Goal: Task Accomplishment & Management: Manage account settings

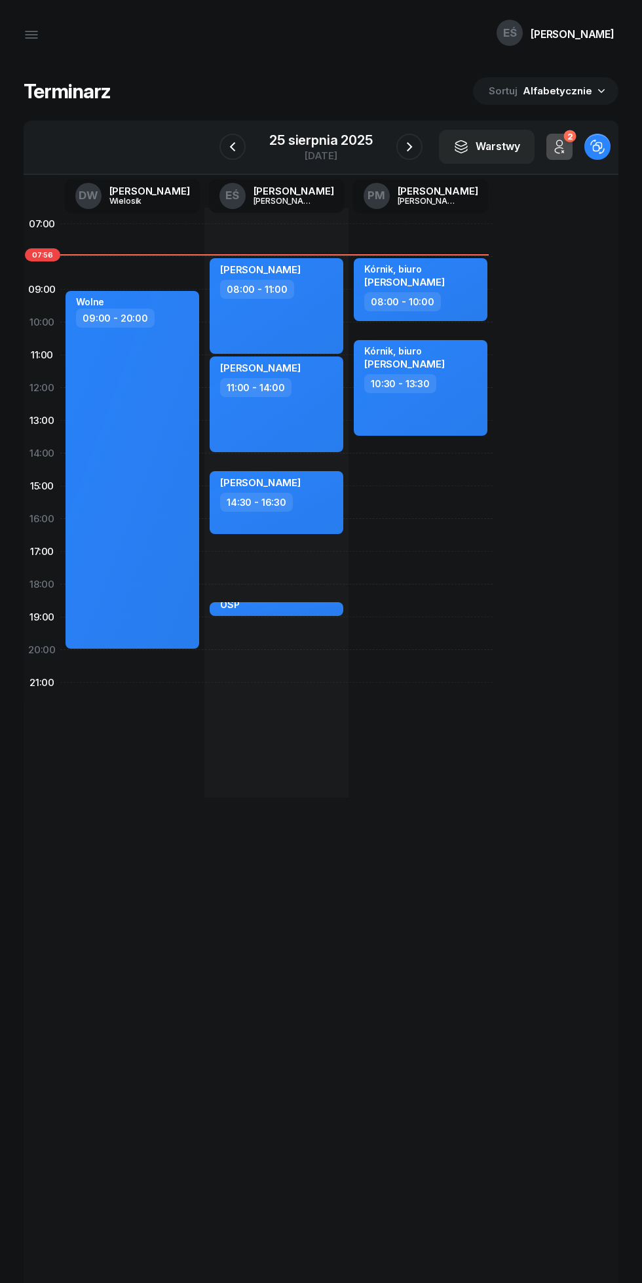
click at [305, 145] on div "25 sierpnia 2025" at bounding box center [320, 140] width 103 height 13
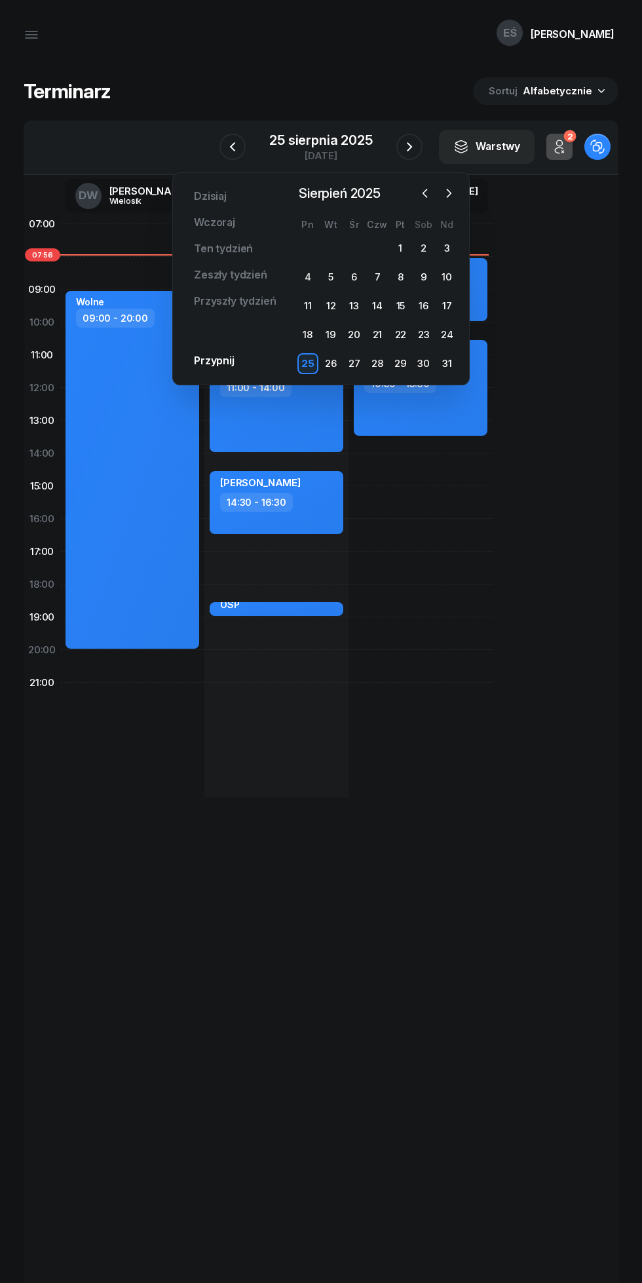
click at [368, 378] on div "Dzisiaj Wczoraj Ten tydzień Zeszły tydzień Przyszły tydzień Przypnij Sierpień 2…" at bounding box center [320, 278] width 297 height 213
click at [373, 371] on div "28" at bounding box center [377, 363] width 21 height 21
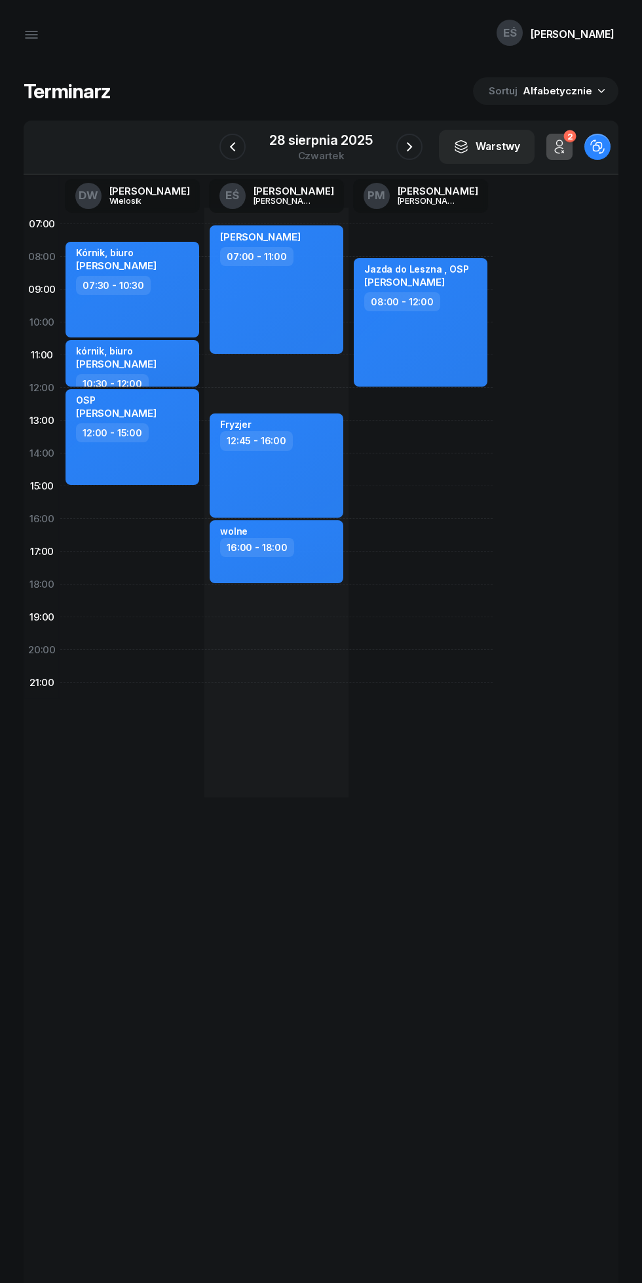
click at [231, 149] on icon "button" at bounding box center [233, 147] width 16 height 16
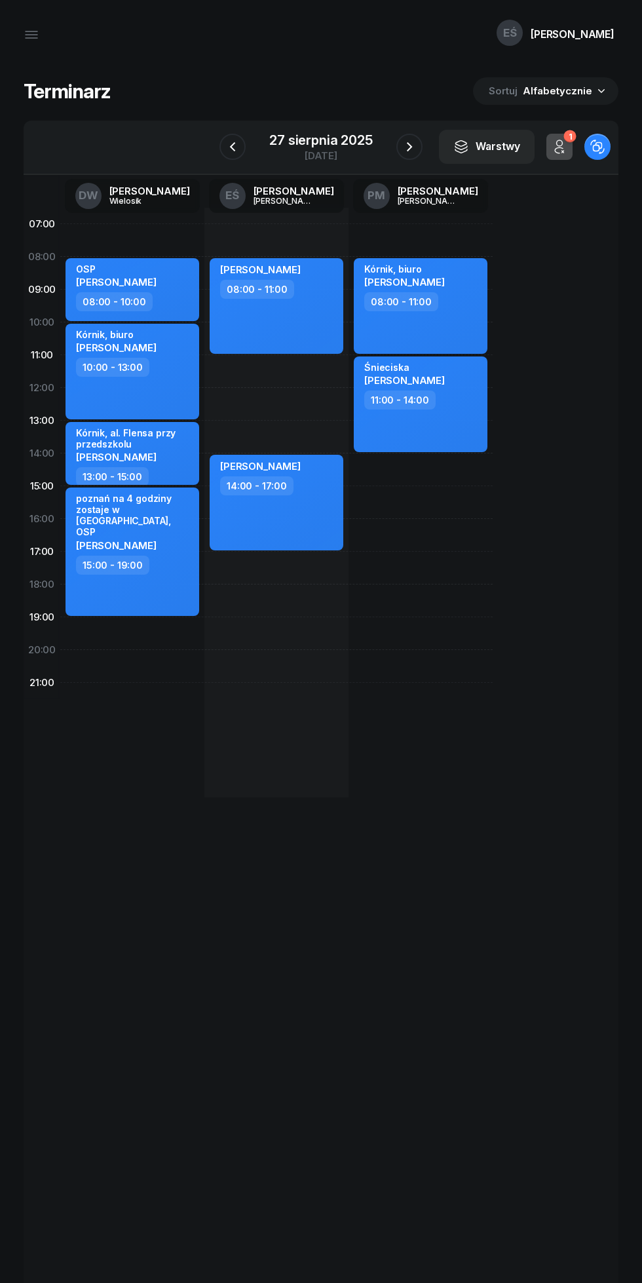
click at [233, 147] on icon "button" at bounding box center [233, 147] width 16 height 16
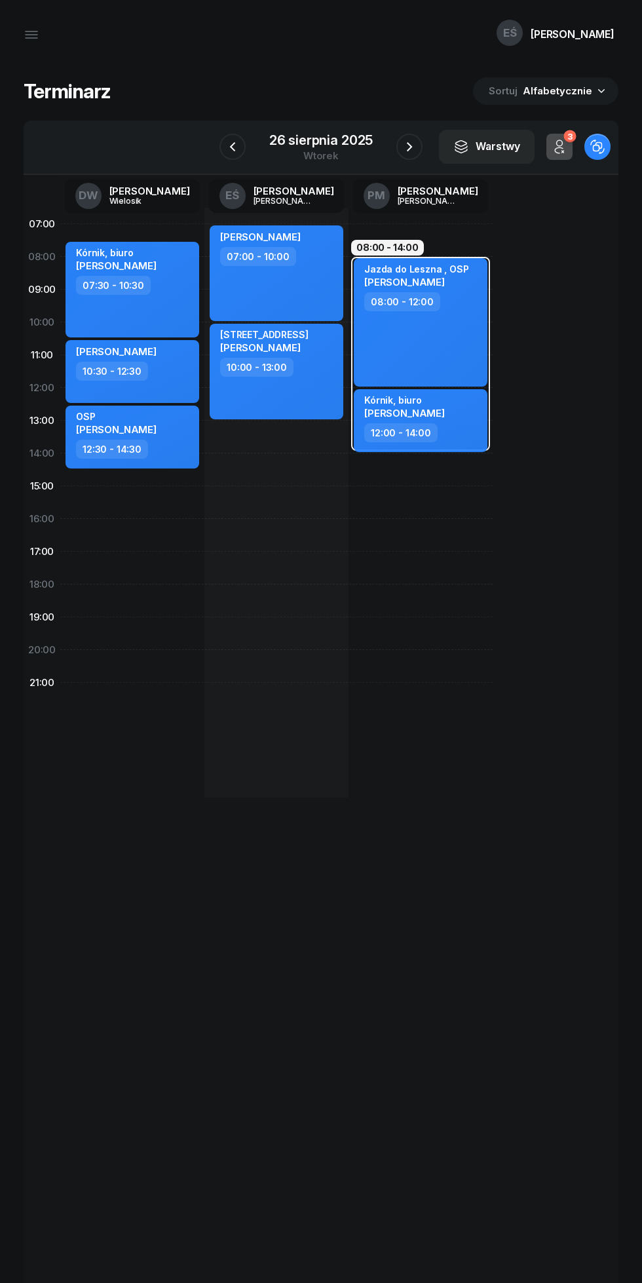
click at [404, 145] on icon "button" at bounding box center [410, 147] width 16 height 16
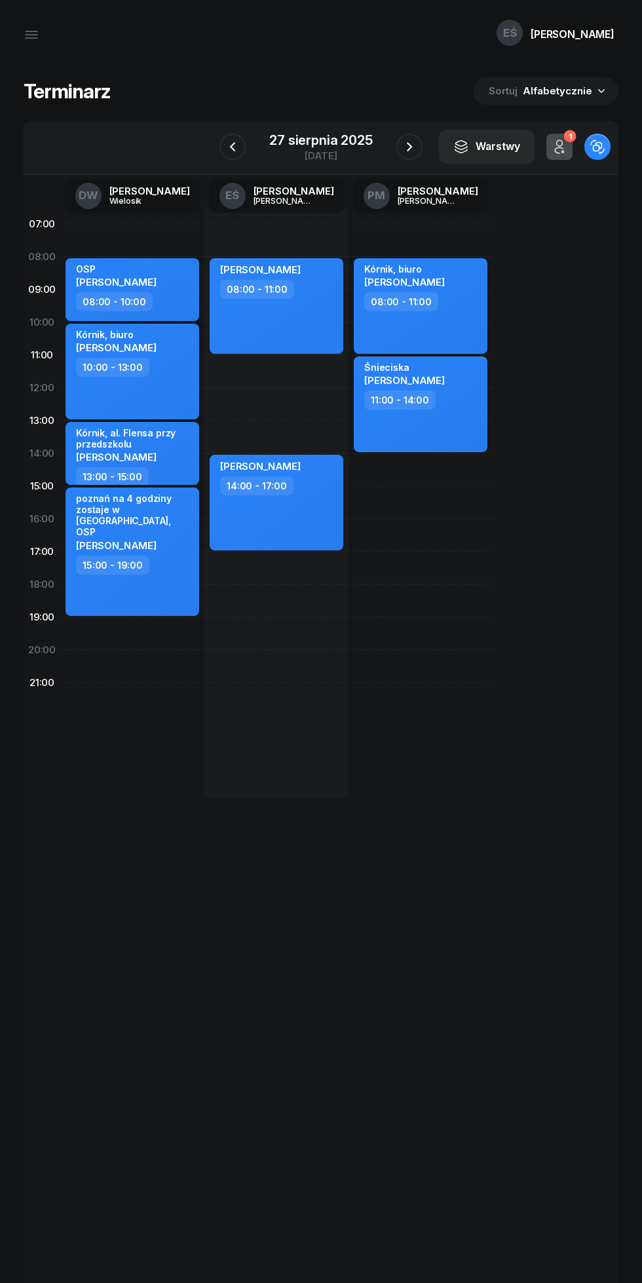
click at [233, 147] on icon "button" at bounding box center [233, 147] width 16 height 16
click at [225, 149] on icon "button" at bounding box center [233, 147] width 16 height 16
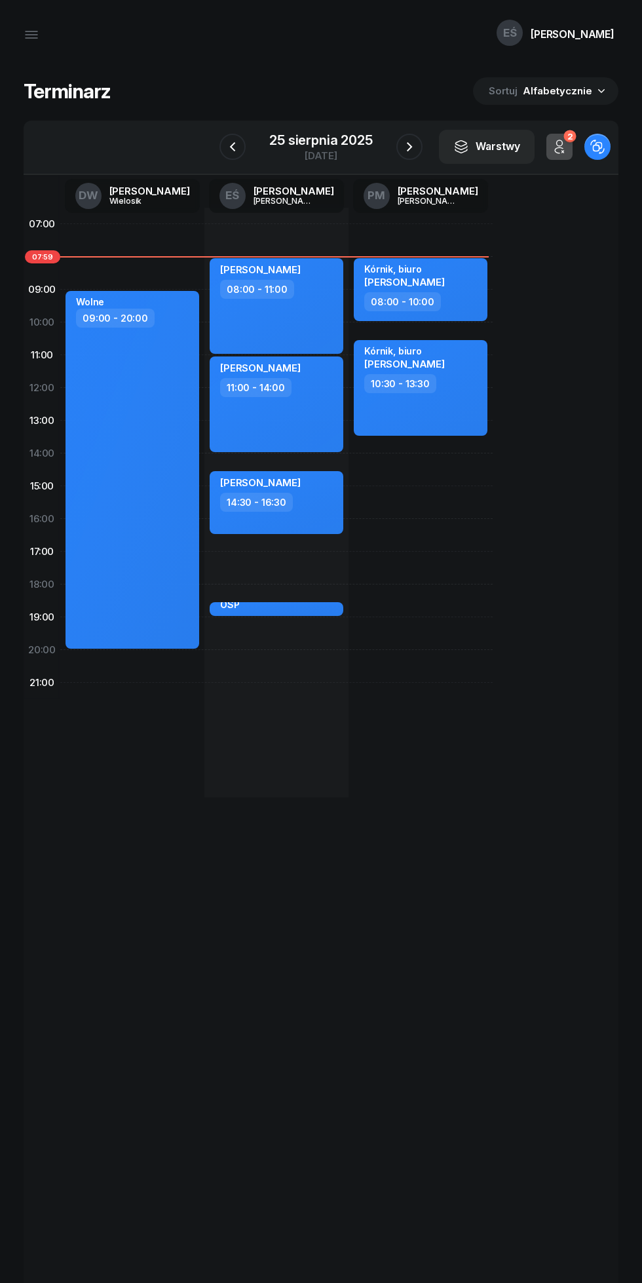
click at [307, 329] on div "Gabriela Czajkowska 08:00 - 11:00" at bounding box center [277, 306] width 134 height 96
select select "08"
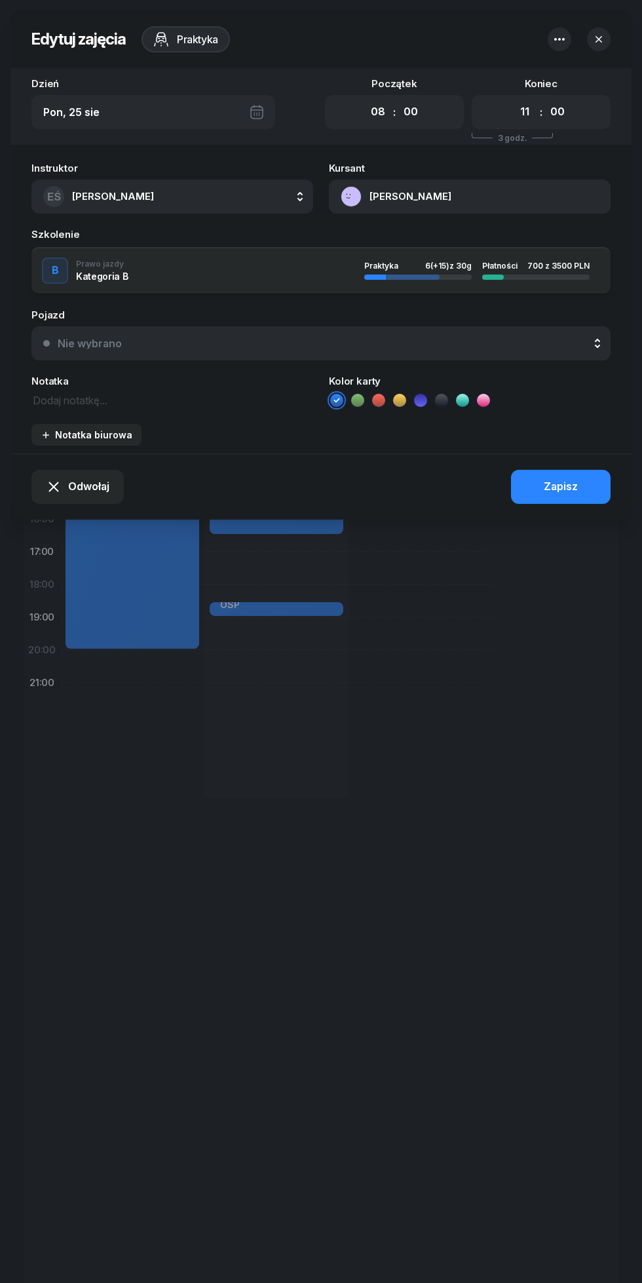
click at [517, 116] on select "00 01 02 03 04 05 06 07 08 09 10 11 12 13 14 15 16 17 18 19 20 21 22 23" at bounding box center [524, 112] width 25 height 28
select select "10"
click at [512, 98] on select "00 01 02 03 04 05 06 07 08 09 10 11 12 13 14 15 16 17 18 19 20 21 22 23" at bounding box center [524, 112] width 25 height 28
click at [567, 493] on div "Zapisz" at bounding box center [561, 486] width 34 height 17
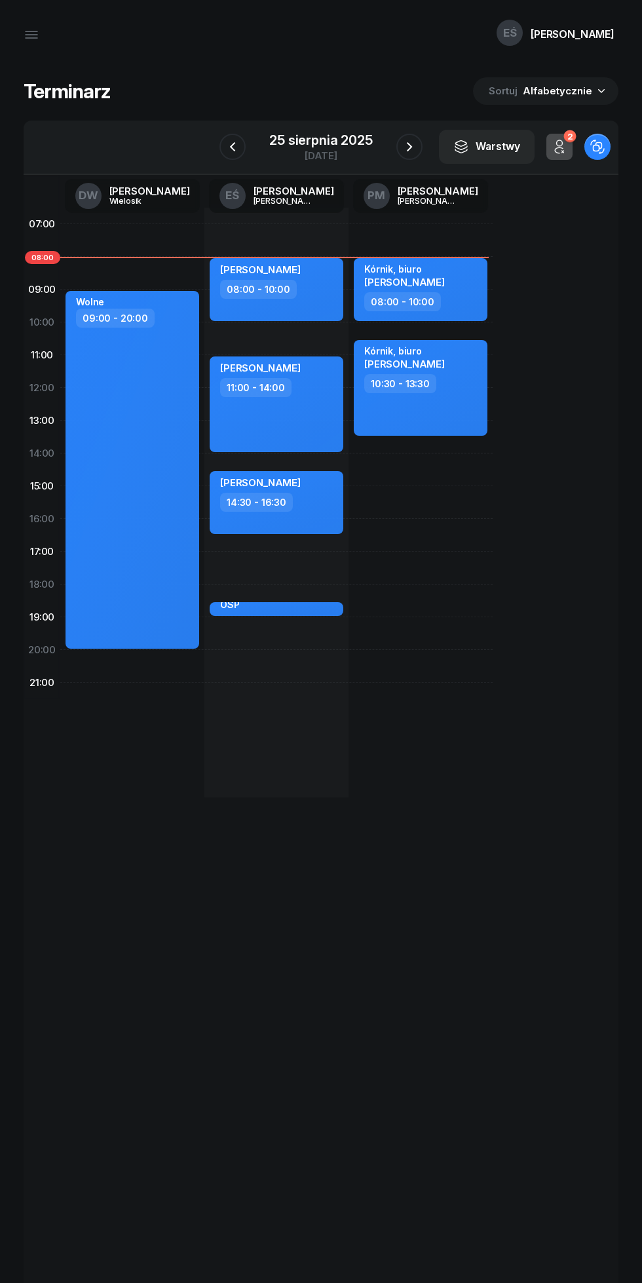
click at [409, 147] on icon "button" at bounding box center [410, 147] width 16 height 16
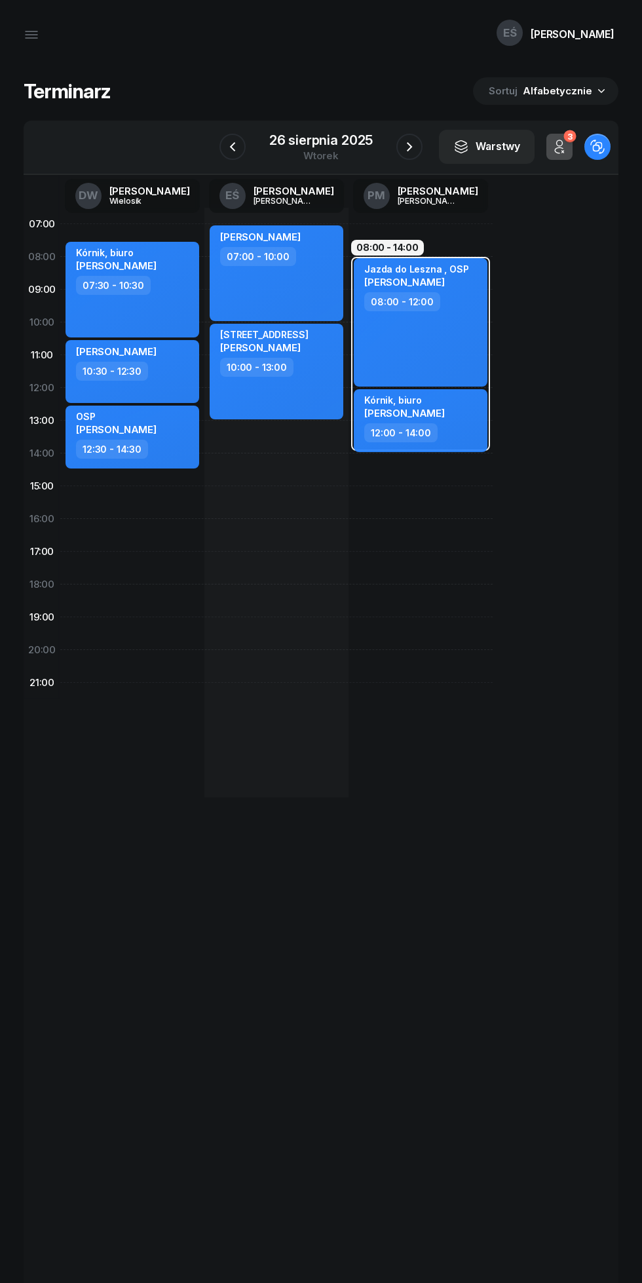
click at [235, 144] on icon "button" at bounding box center [232, 146] width 5 height 9
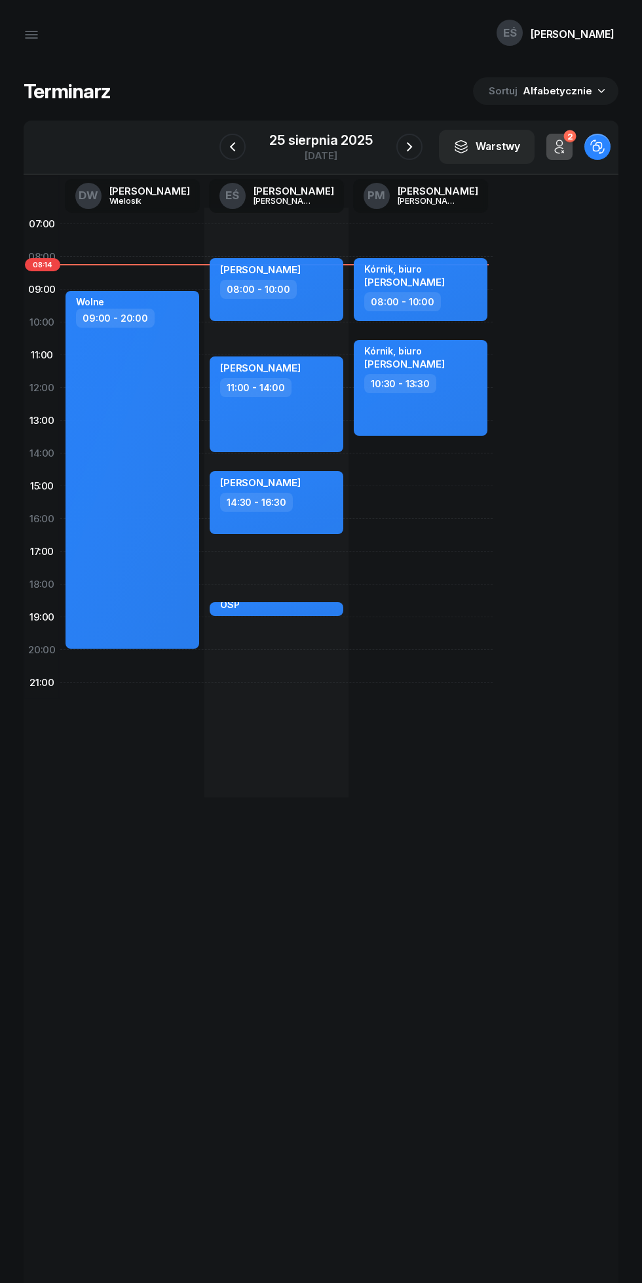
click at [406, 149] on icon "button" at bounding box center [410, 147] width 16 height 16
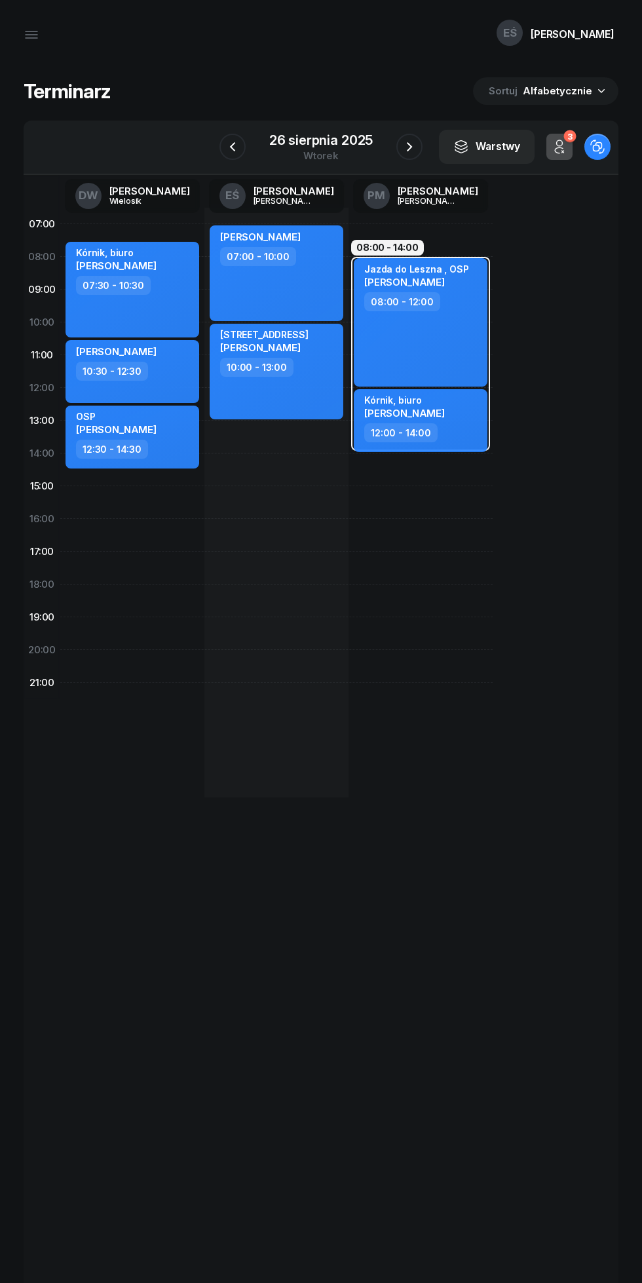
click at [402, 154] on icon "button" at bounding box center [410, 147] width 16 height 16
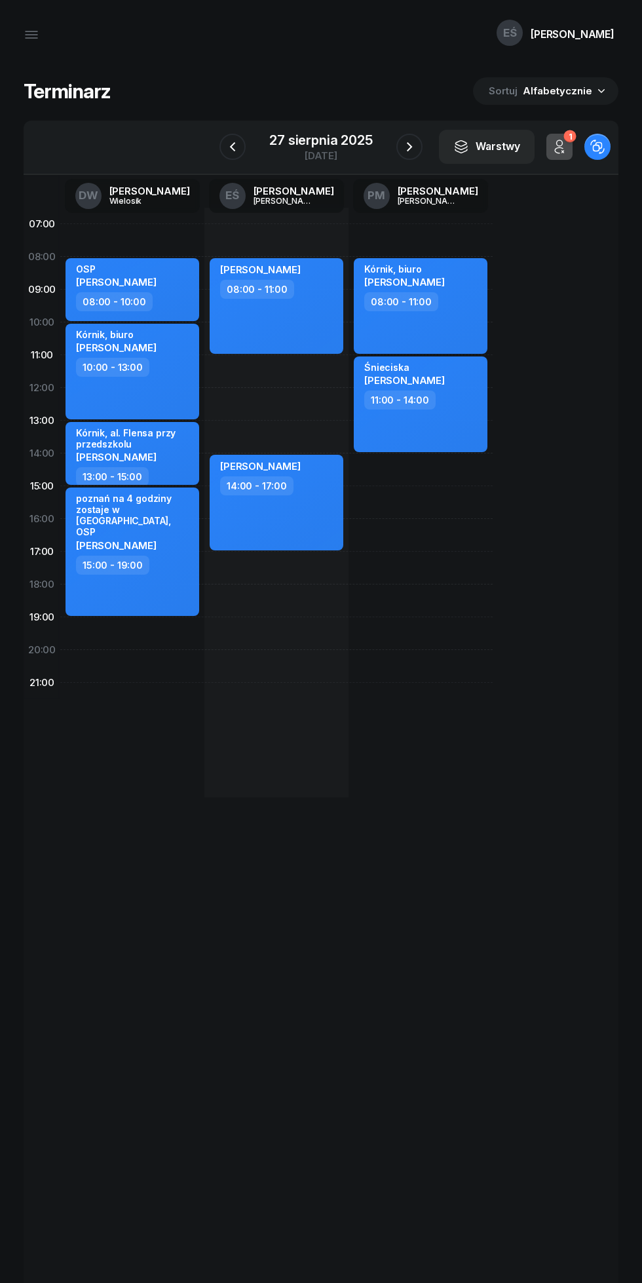
click at [411, 148] on icon "button" at bounding box center [410, 147] width 16 height 16
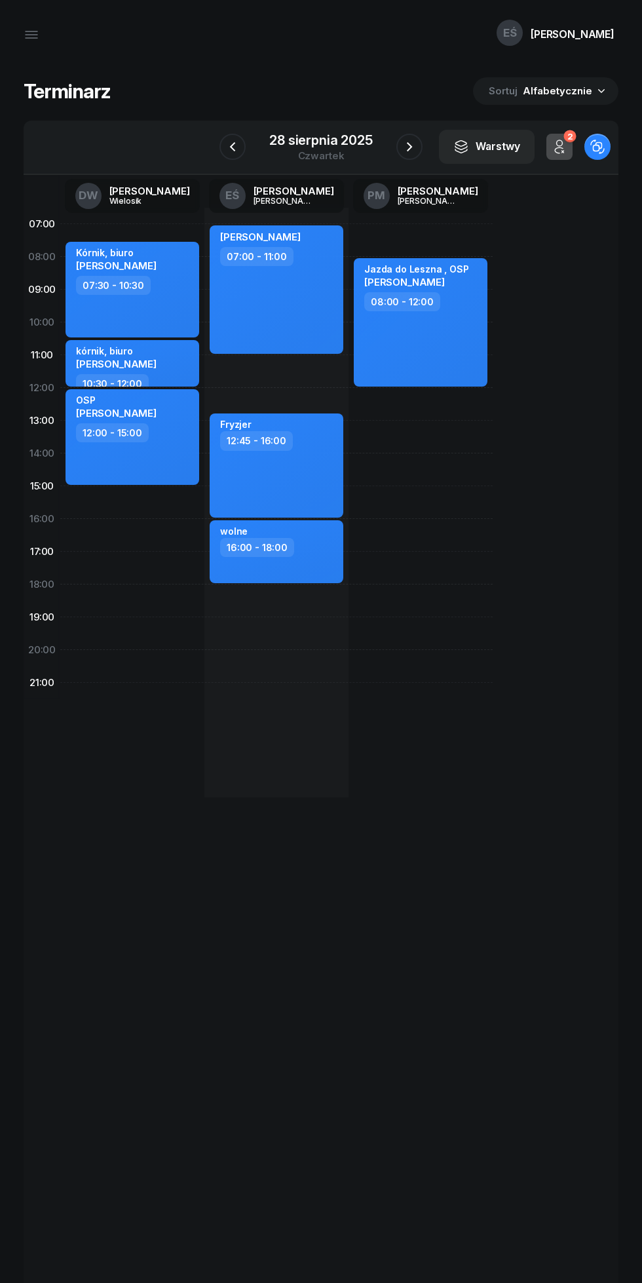
click at [237, 140] on icon "button" at bounding box center [233, 147] width 16 height 16
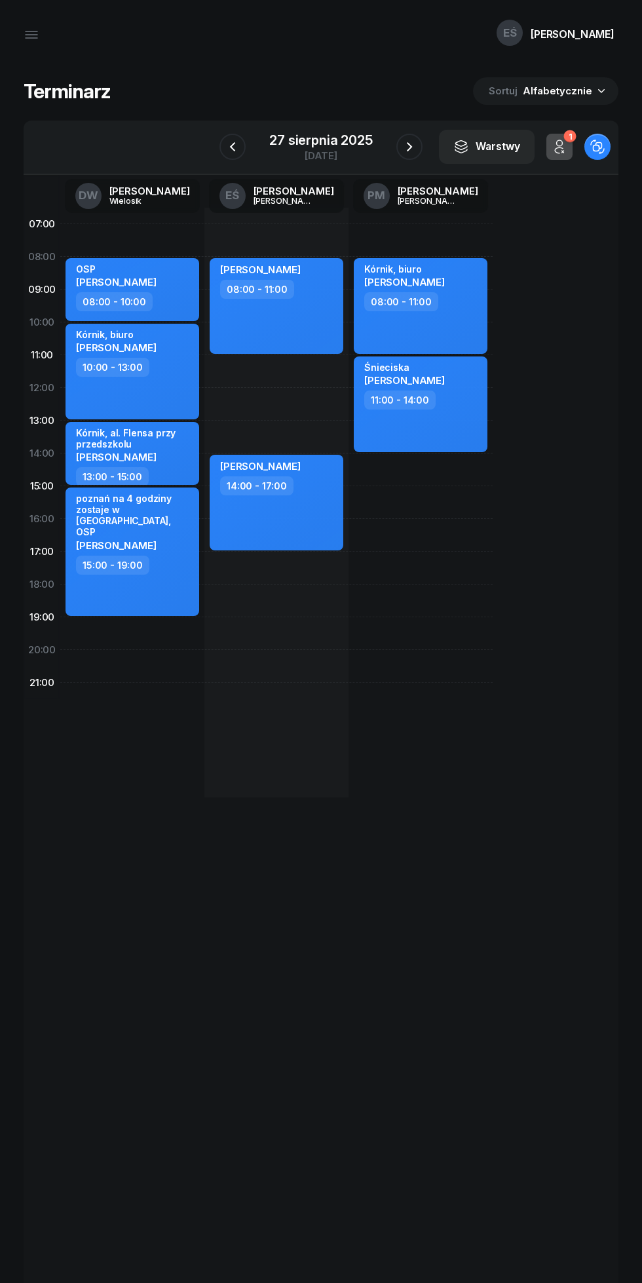
click at [233, 141] on icon "button" at bounding box center [233, 147] width 16 height 16
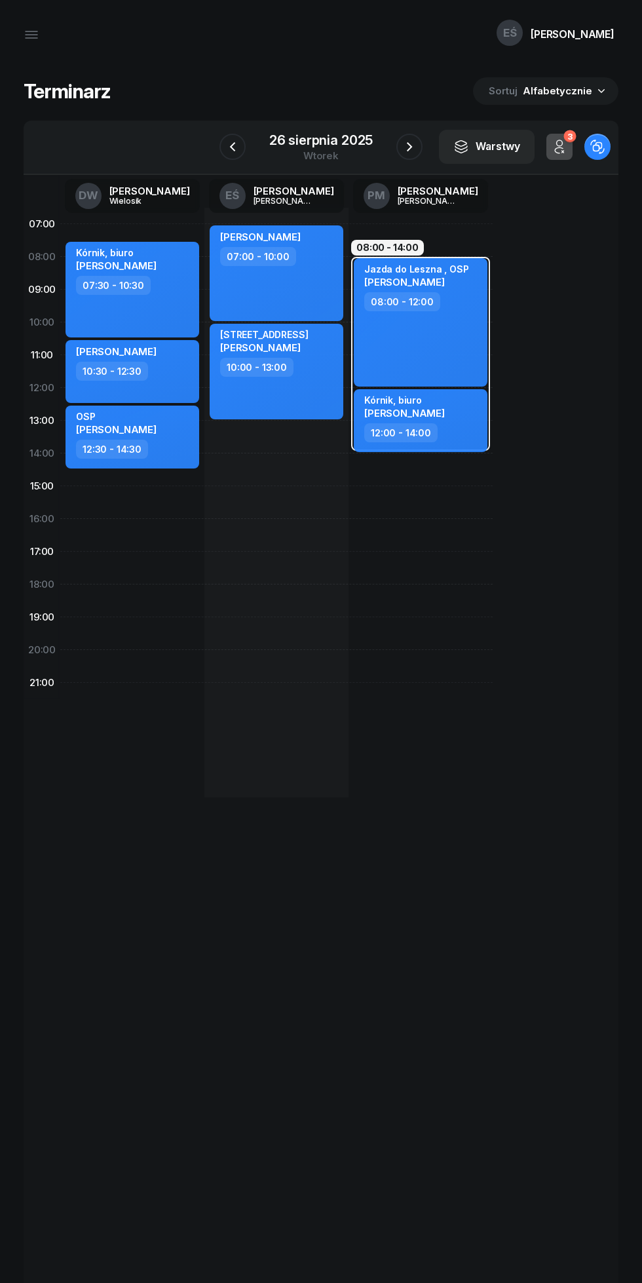
click at [234, 152] on icon "button" at bounding box center [233, 147] width 16 height 16
